Goal: Find specific page/section: Find specific page/section

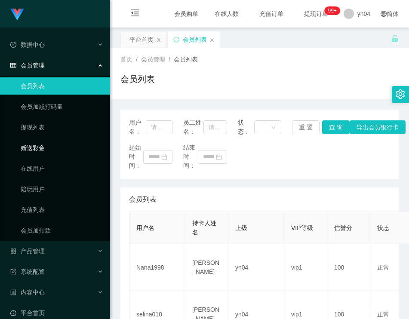
scroll to position [43, 0]
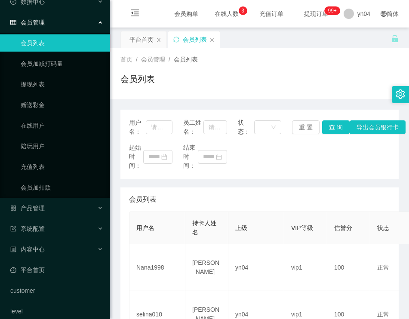
click at [361, 197] on div "会员列表" at bounding box center [259, 199] width 261 height 24
click at [366, 171] on div "用户名： 员工姓名： 状态： 重 置 查 询 导出会员银行卡 起始时间： 结束时间：" at bounding box center [259, 144] width 278 height 69
click at [228, 76] on div "会员列表" at bounding box center [259, 83] width 278 height 20
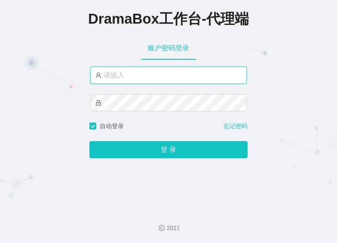
click at [140, 79] on input "text" at bounding box center [168, 75] width 156 height 17
paste input "by4"
type input "by4"
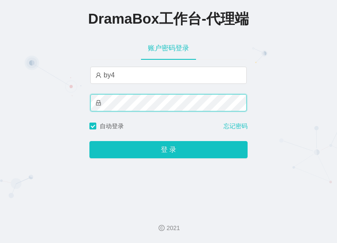
click at [89, 141] on button "登 录" at bounding box center [168, 149] width 158 height 17
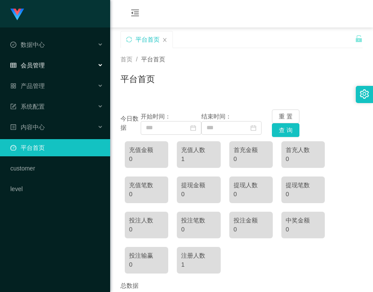
click at [40, 66] on span "会员管理" at bounding box center [27, 65] width 34 height 7
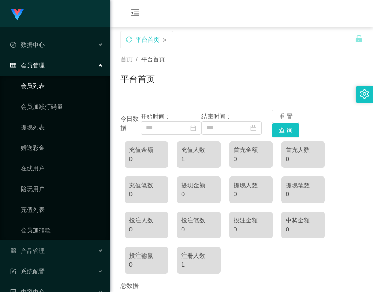
click at [44, 82] on link "会员列表" at bounding box center [62, 85] width 83 height 17
